Goal: Check status

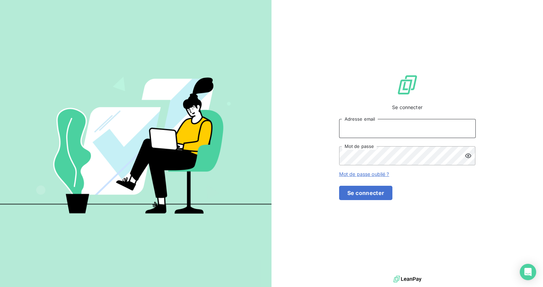
type input "[EMAIL_ADDRESS][DOMAIN_NAME]"
click at [392, 197] on button "Se connecter" at bounding box center [366, 193] width 54 height 14
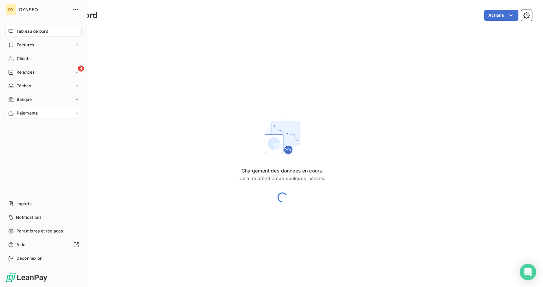
click at [17, 118] on div "Paiements" at bounding box center [43, 113] width 76 height 11
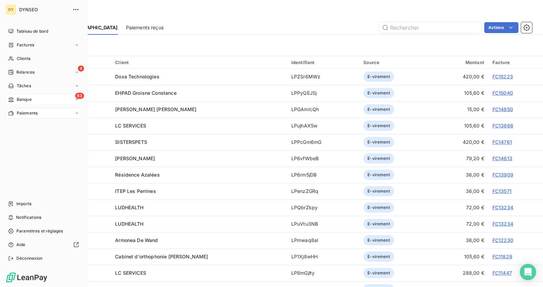
click at [24, 98] on span "Banque" at bounding box center [24, 100] width 15 height 6
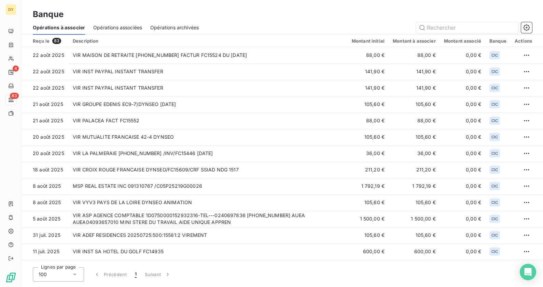
click at [115, 33] on div "Opérations associées" at bounding box center [117, 27] width 49 height 14
